Goal: Share content

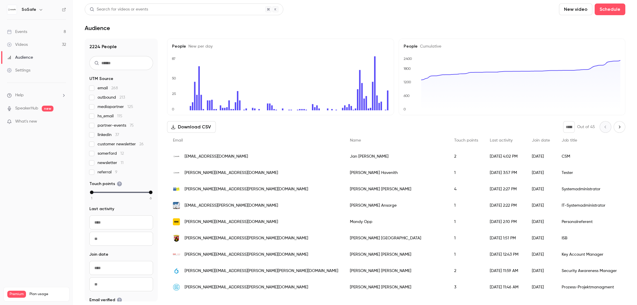
click at [37, 30] on link "Events 8" at bounding box center [36, 31] width 73 height 13
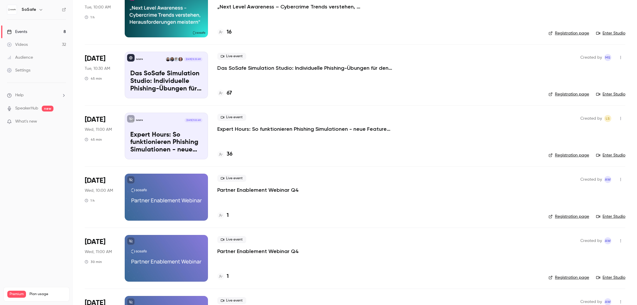
scroll to position [229, 0]
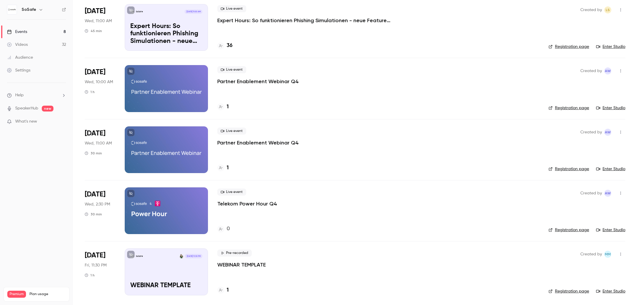
click at [184, 212] on div at bounding box center [166, 210] width 83 height 47
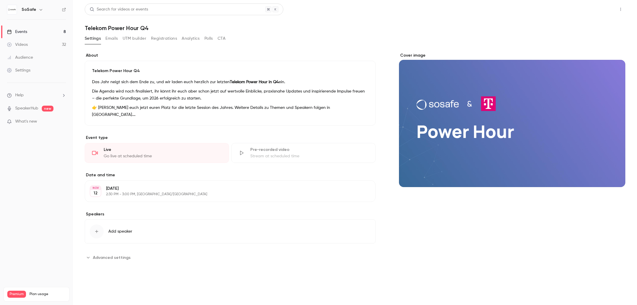
click at [598, 11] on button "Share" at bounding box center [599, 10] width 23 height 12
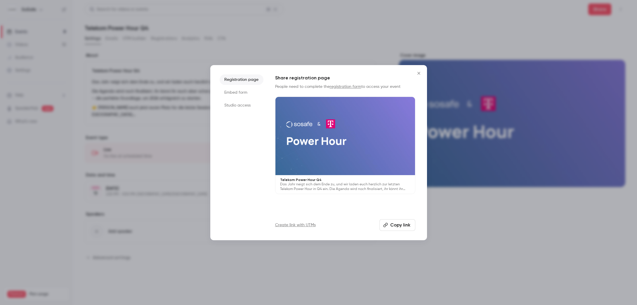
click at [400, 225] on button "Copy link" at bounding box center [397, 225] width 36 height 12
